Goal: Information Seeking & Learning: Check status

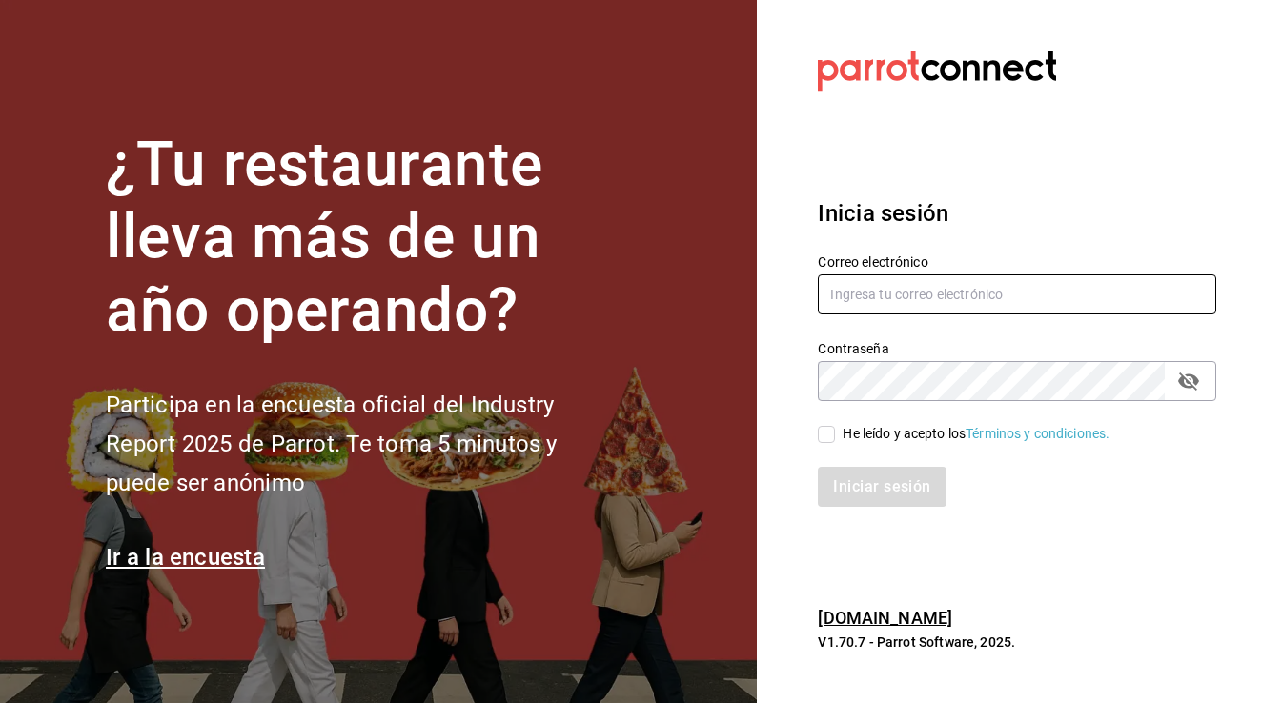
type input "[EMAIL_ADDRESS][DOMAIN_NAME]"
click at [827, 431] on input "He leído y acepto los Términos y condiciones." at bounding box center [826, 434] width 17 height 17
checkbox input "true"
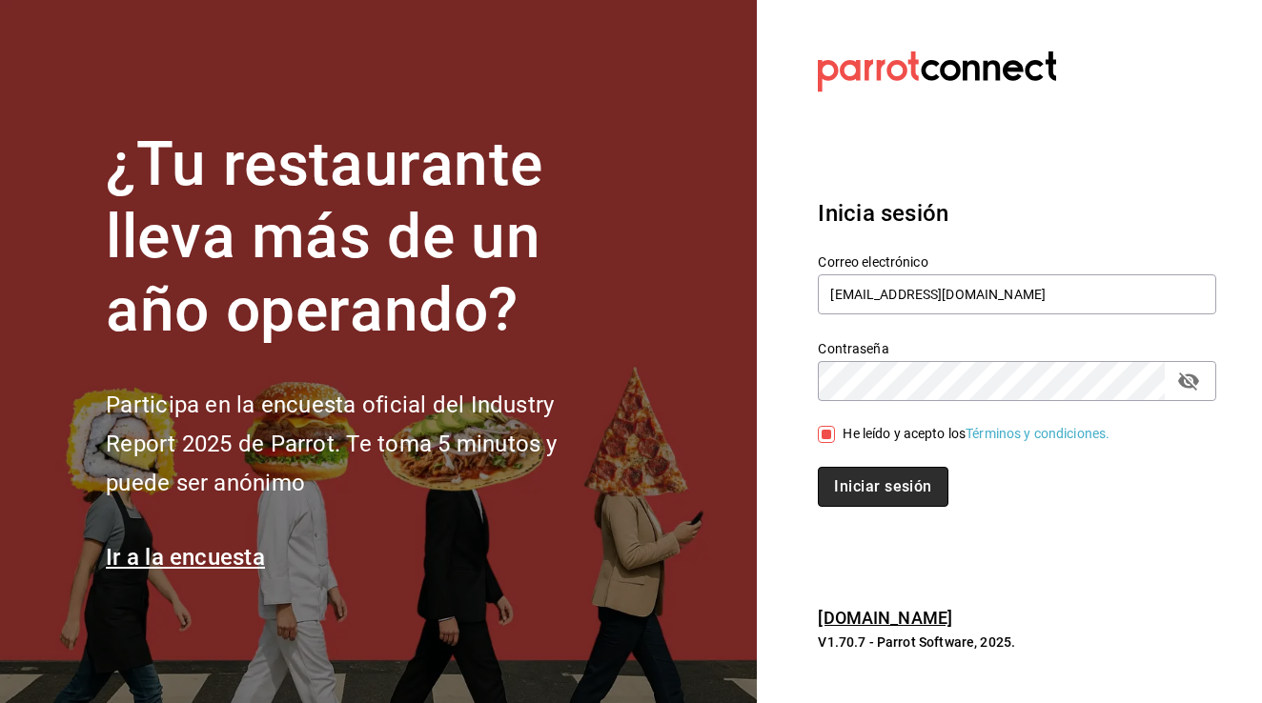
click at [849, 479] on button "Iniciar sesión" at bounding box center [883, 487] width 130 height 40
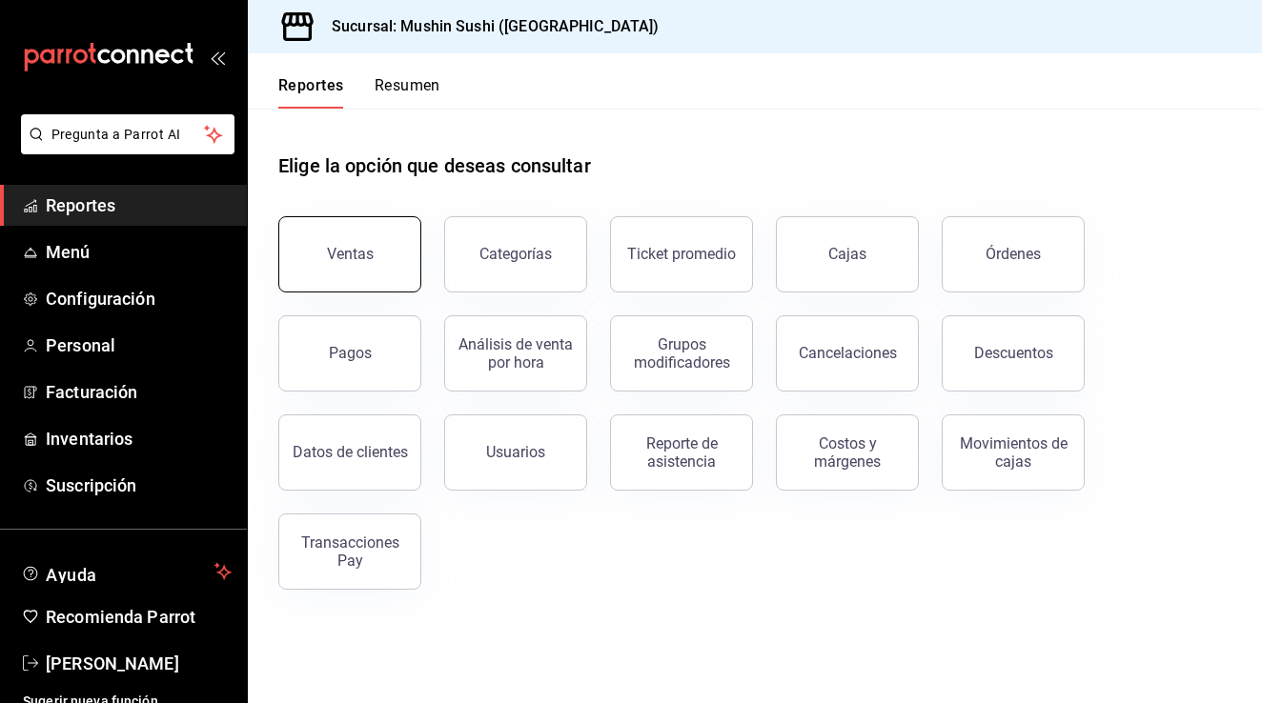
click at [349, 289] on div "Ventas" at bounding box center [338, 242] width 166 height 99
click at [399, 246] on button "Ventas" at bounding box center [349, 254] width 143 height 76
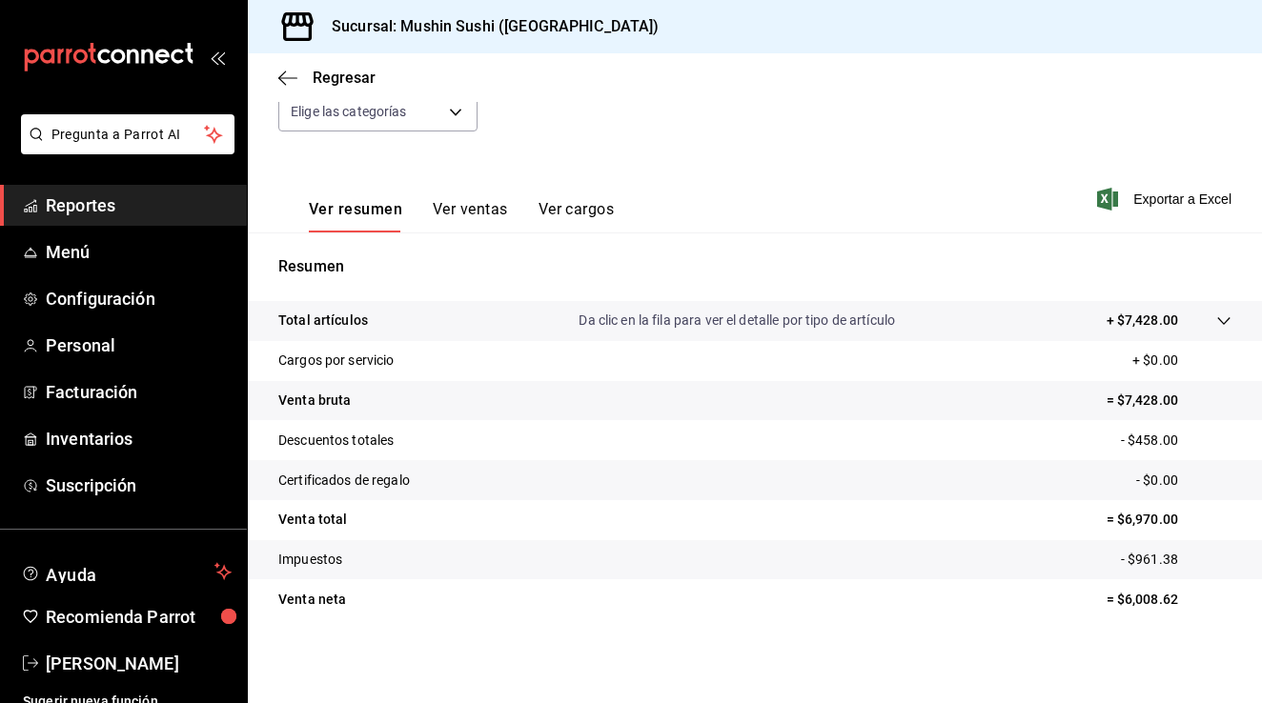
scroll to position [210, 0]
click at [1197, 327] on div at bounding box center [1204, 321] width 53 height 20
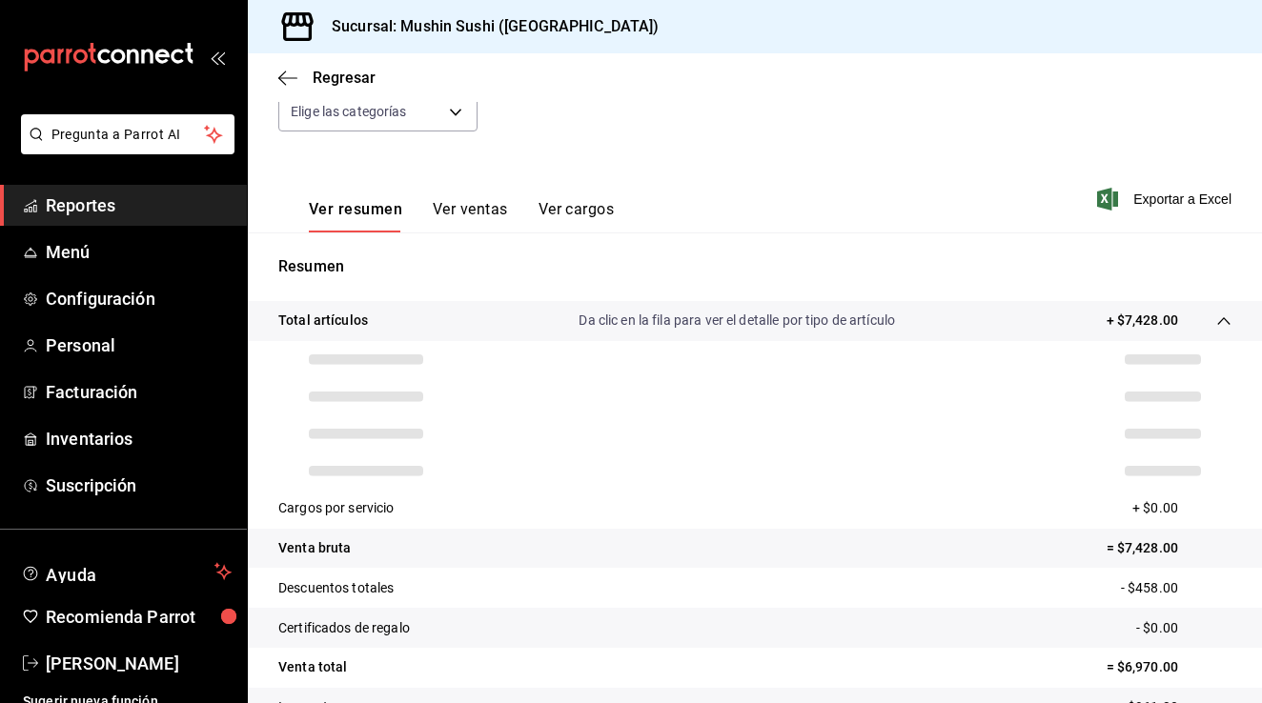
click at [1197, 327] on div at bounding box center [1204, 321] width 53 height 20
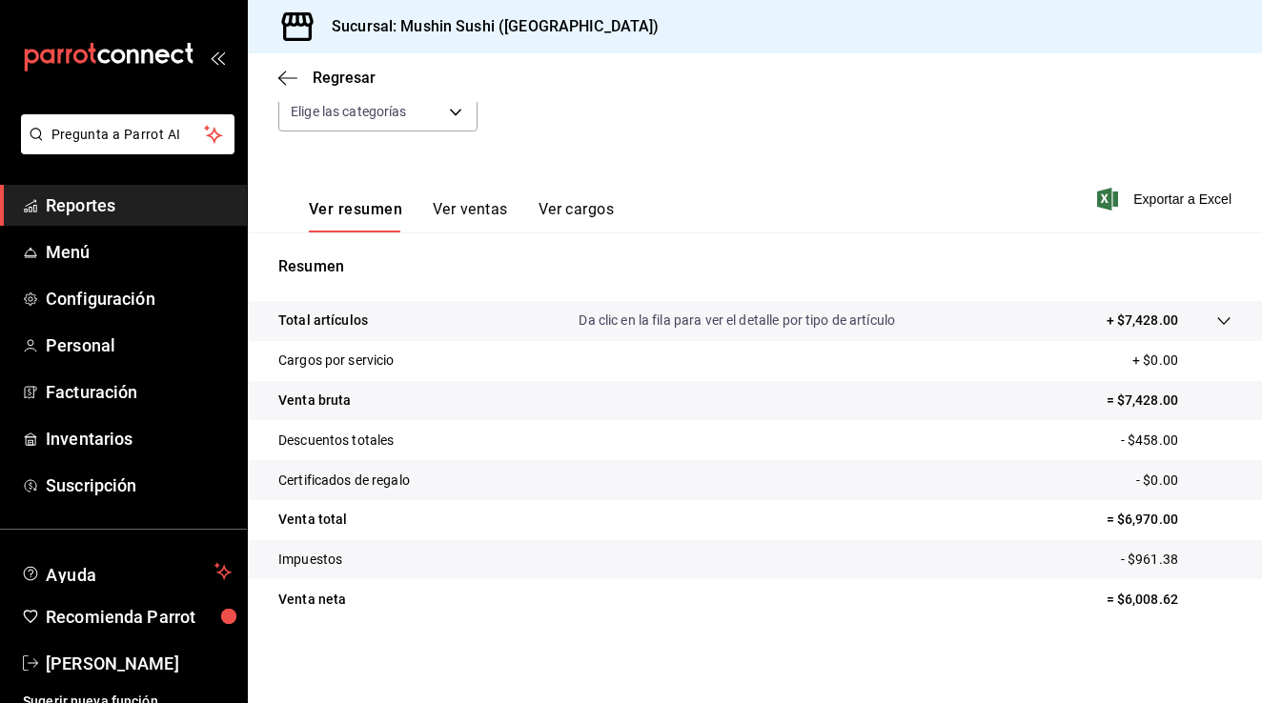
click at [1197, 327] on div at bounding box center [1204, 321] width 53 height 20
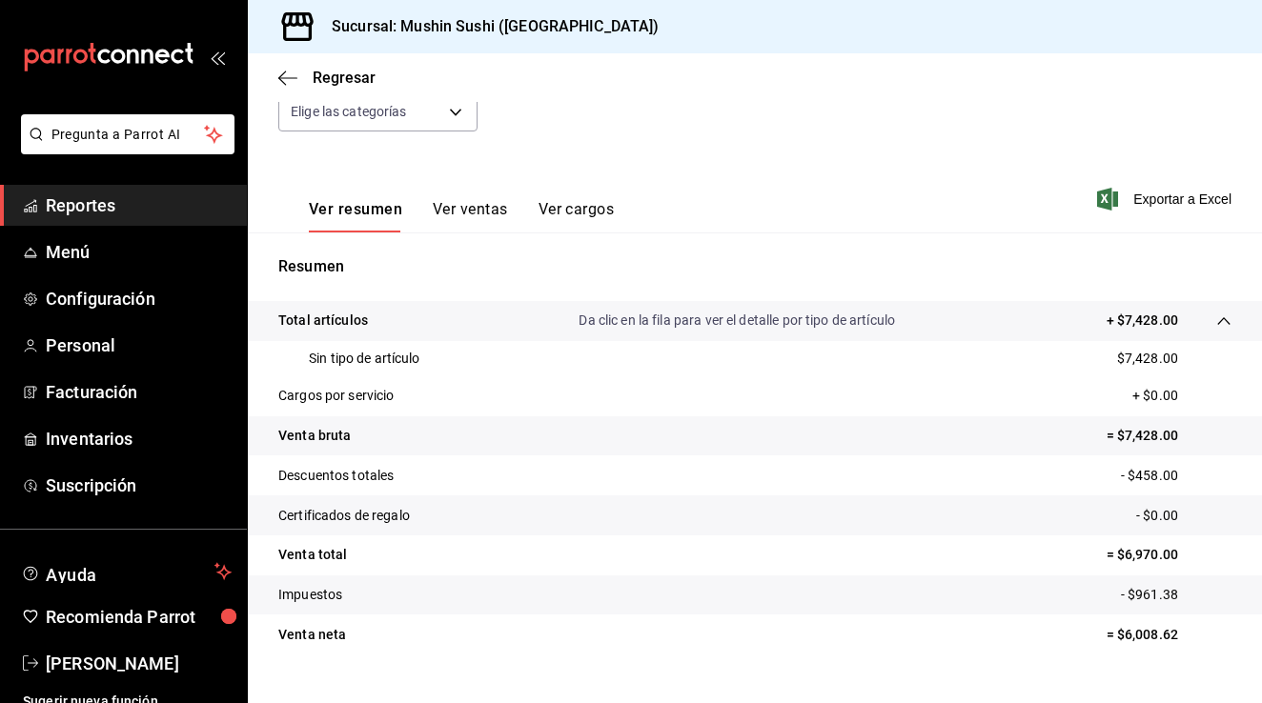
click at [1197, 327] on div at bounding box center [1204, 321] width 53 height 20
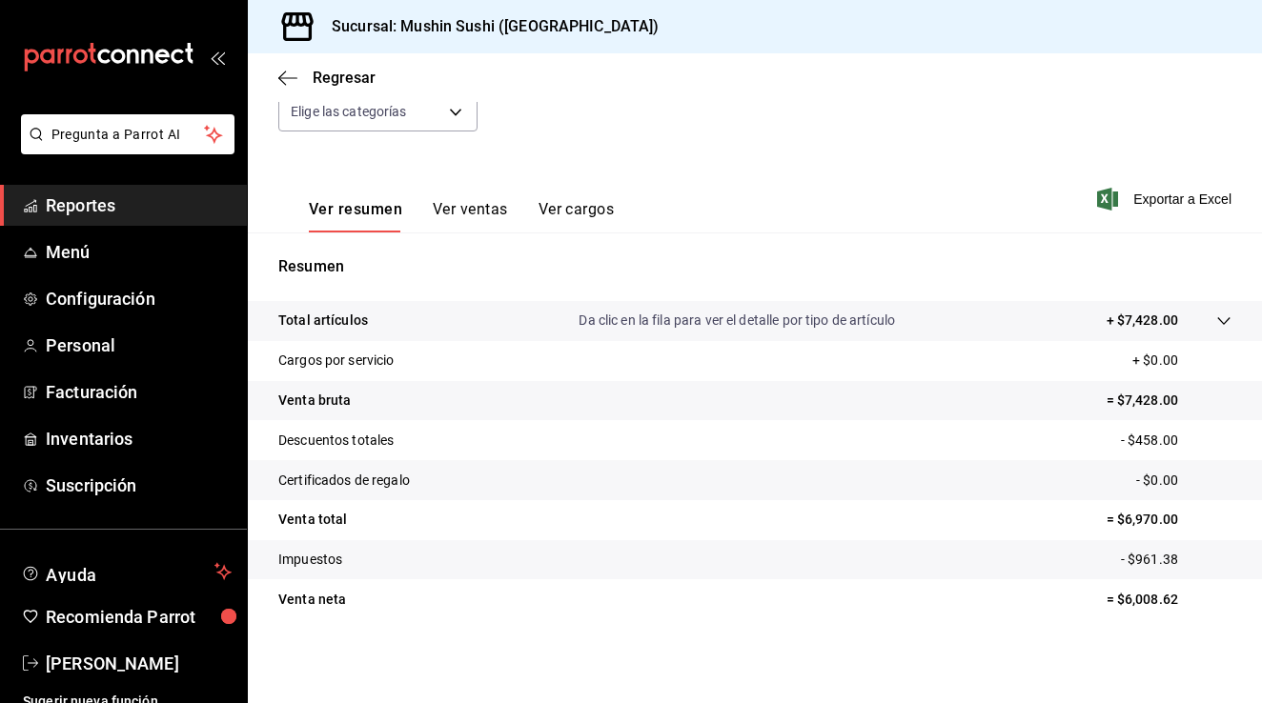
click at [1197, 327] on div at bounding box center [1204, 321] width 53 height 20
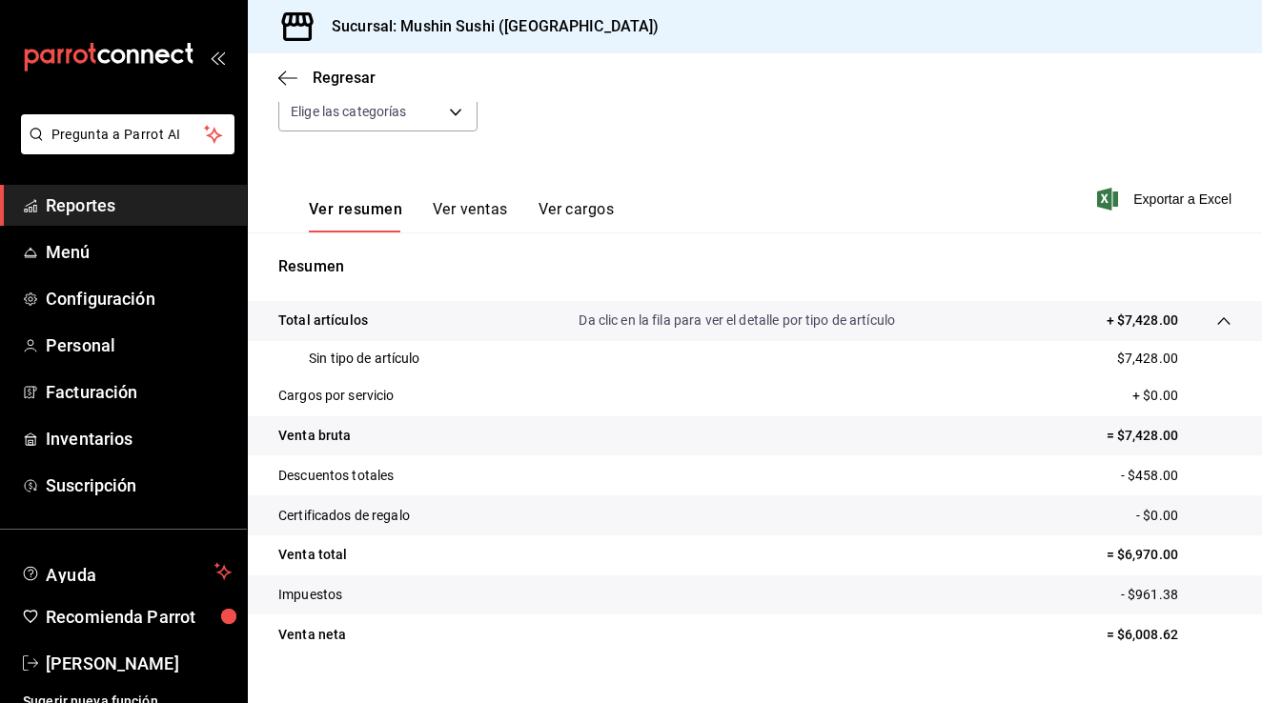
click at [1198, 327] on div at bounding box center [1204, 321] width 53 height 20
